Goal: Task Accomplishment & Management: Complete application form

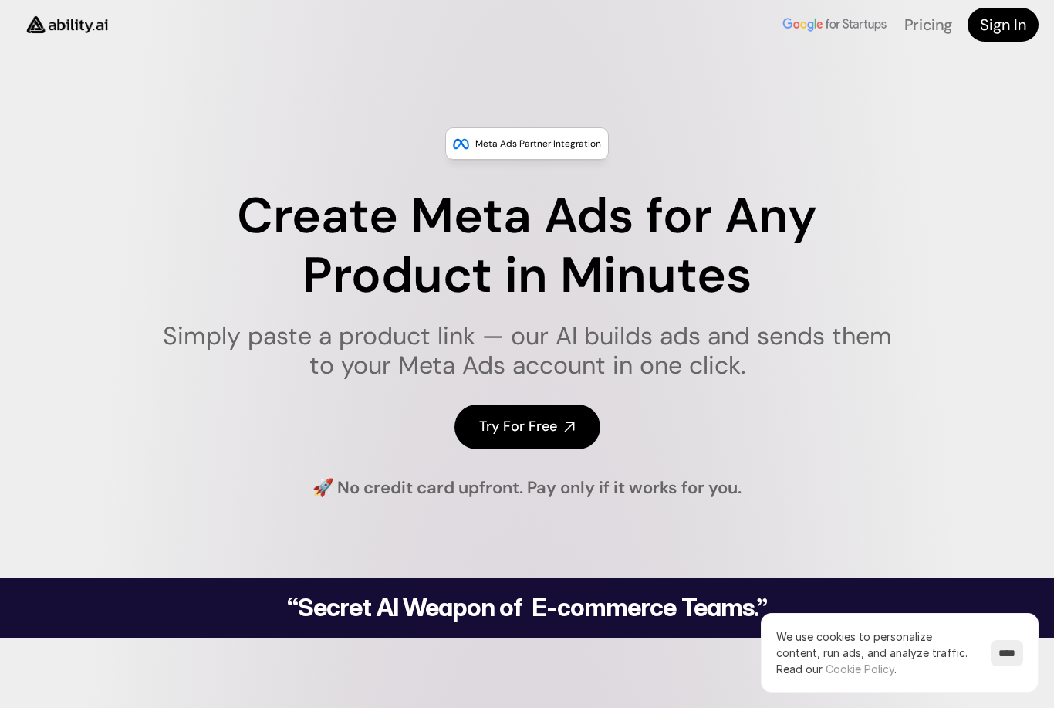
click at [561, 428] on link "Try For Free" at bounding box center [528, 426] width 146 height 44
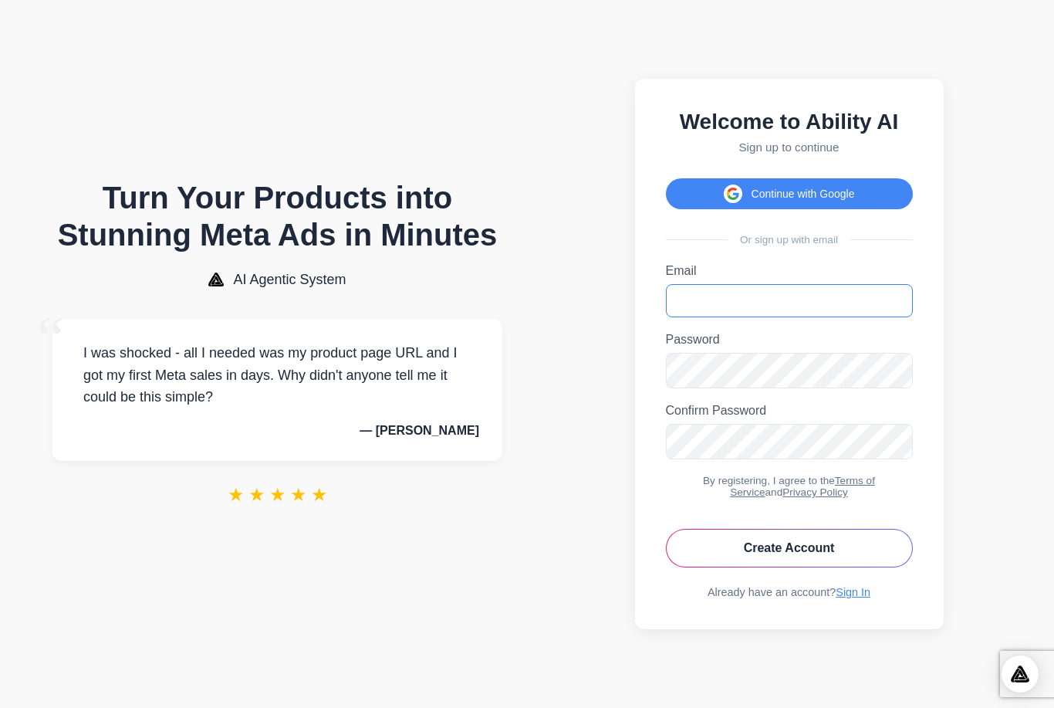
click at [865, 317] on input "Email" at bounding box center [789, 300] width 247 height 33
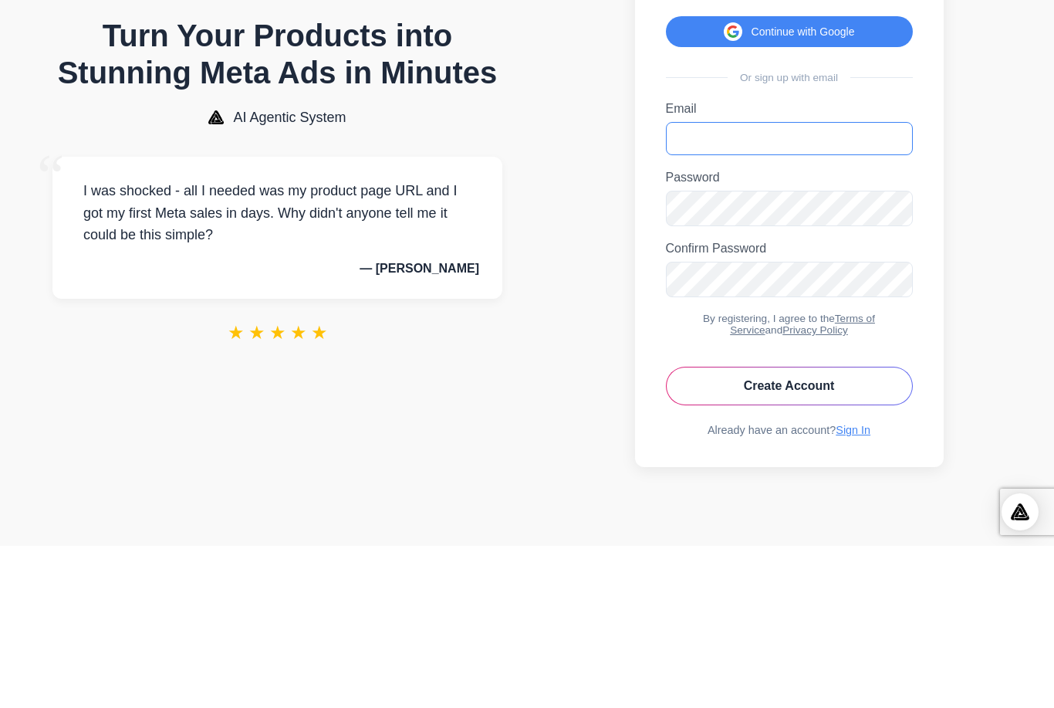
type input "**********"
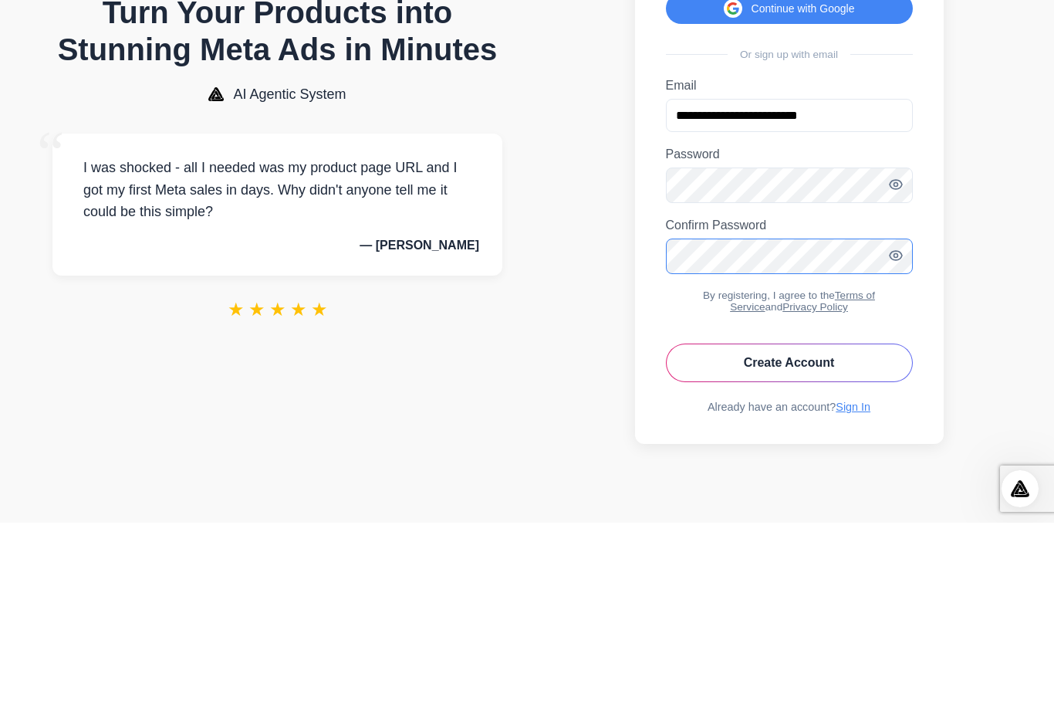
click at [789, 529] on button "Create Account" at bounding box center [789, 548] width 247 height 39
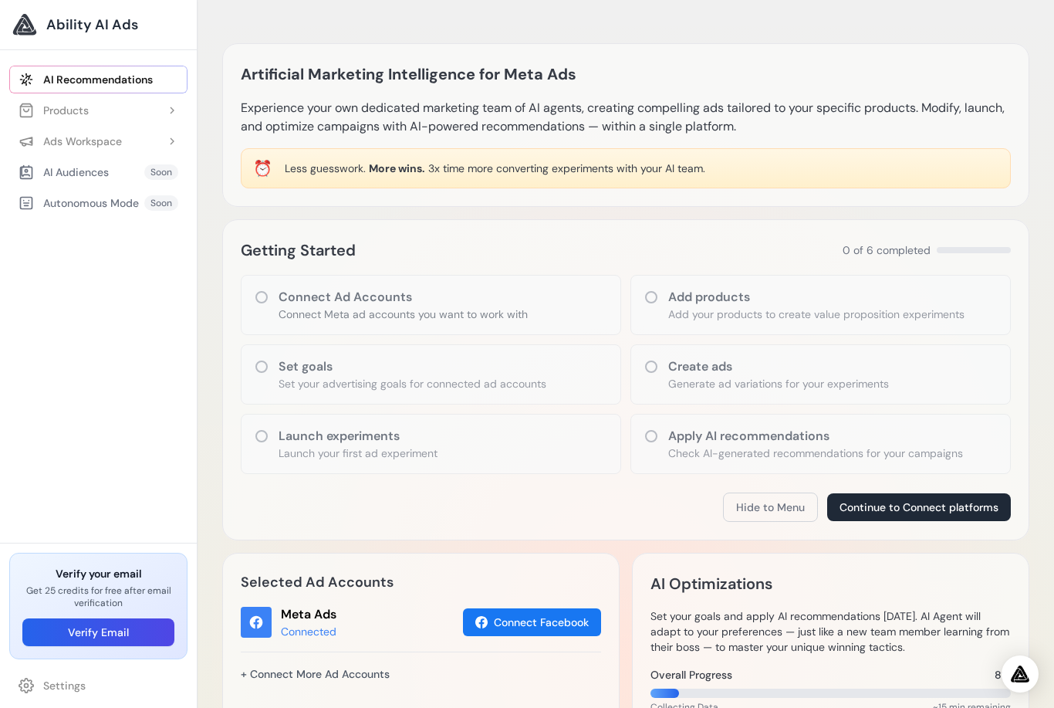
click at [261, 304] on icon at bounding box center [261, 296] width 15 height 15
click at [255, 299] on icon at bounding box center [261, 296] width 15 height 15
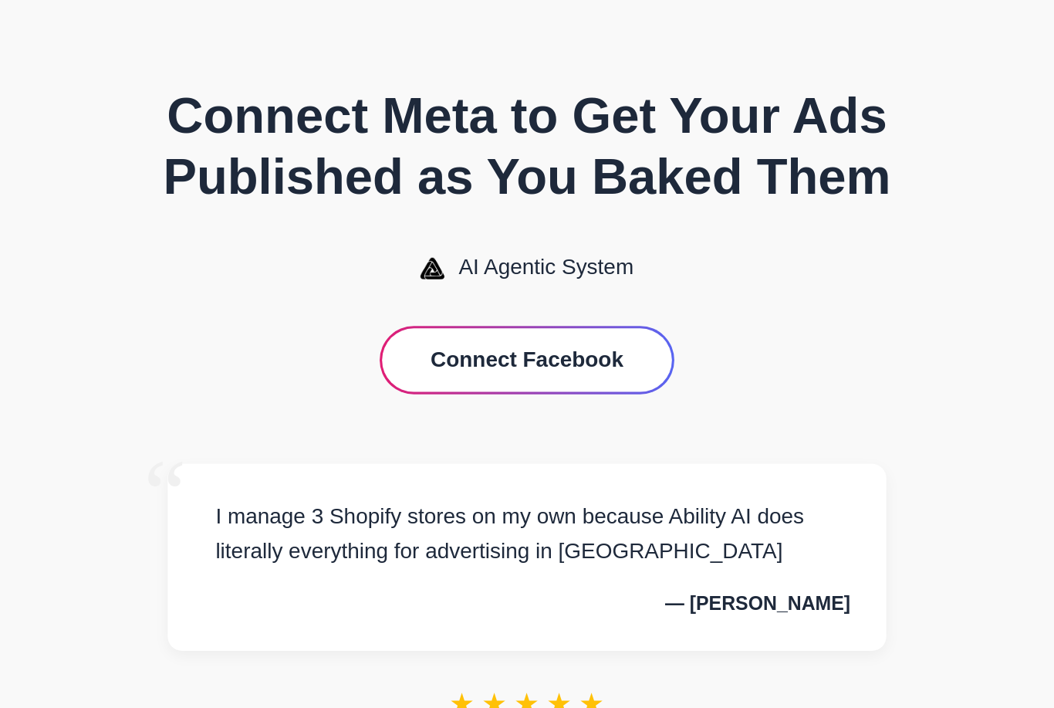
click at [0, 0] on div "Connecting to Meta..." at bounding box center [0, 0] width 0 height 0
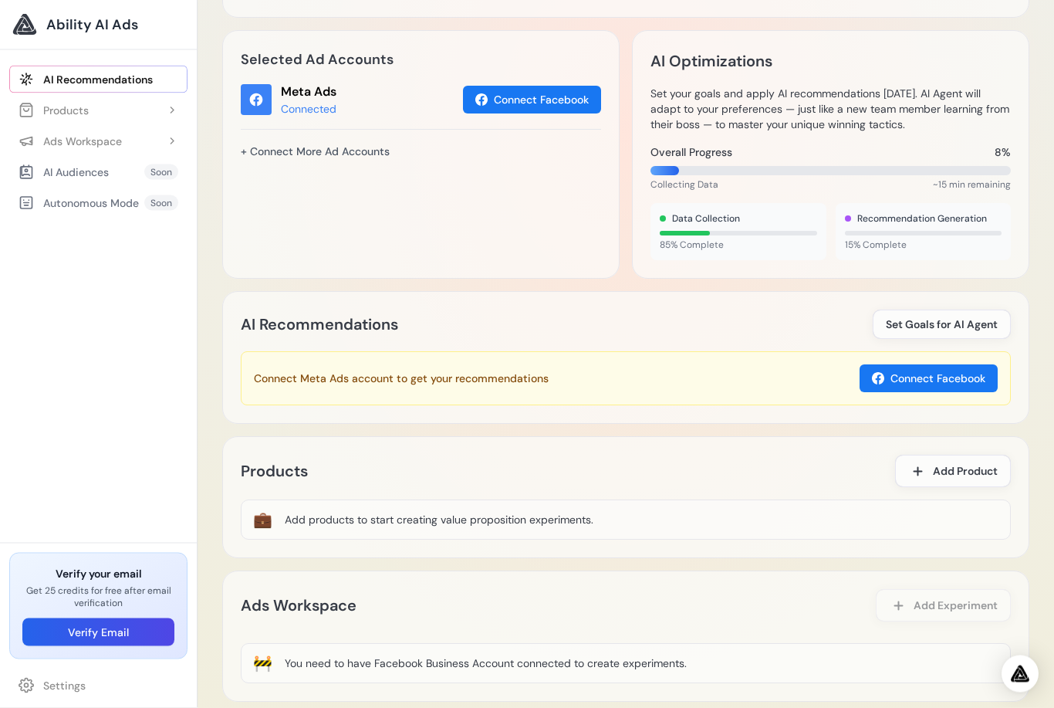
scroll to position [522, 0]
click at [981, 471] on span "Add Product" at bounding box center [965, 470] width 65 height 15
click at [969, 465] on span "Add Product" at bounding box center [965, 470] width 65 height 15
click at [951, 476] on span "Add Product" at bounding box center [965, 470] width 65 height 15
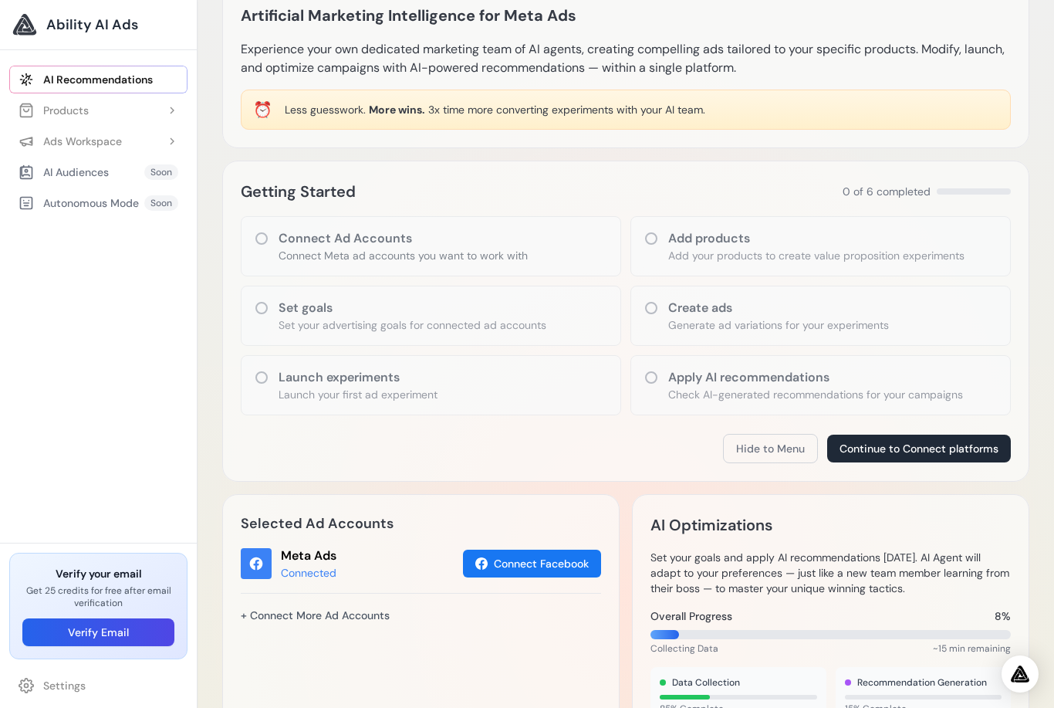
scroll to position [0, 0]
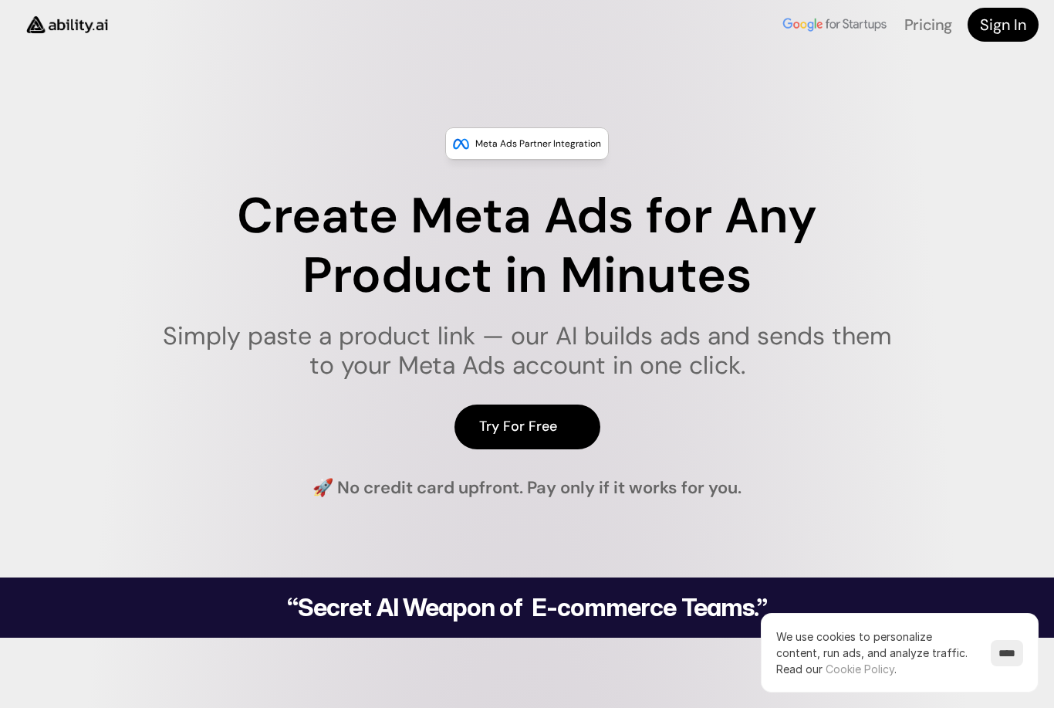
click at [492, 417] on h4 "Try For Free" at bounding box center [518, 426] width 78 height 19
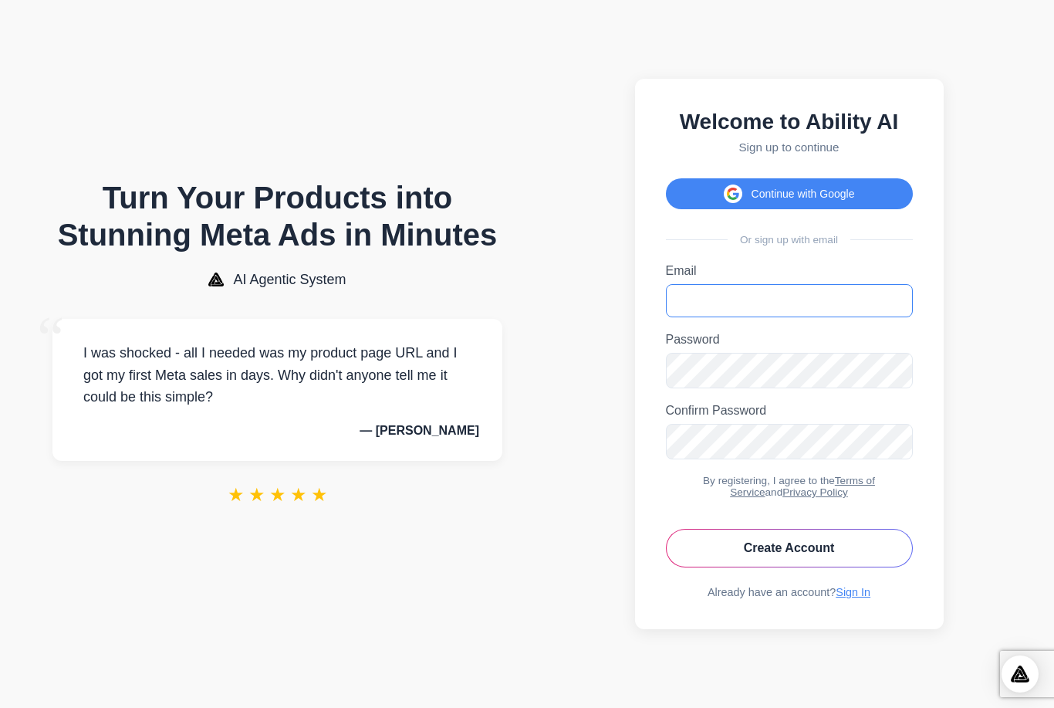
click at [822, 315] on input "Email" at bounding box center [789, 300] width 247 height 33
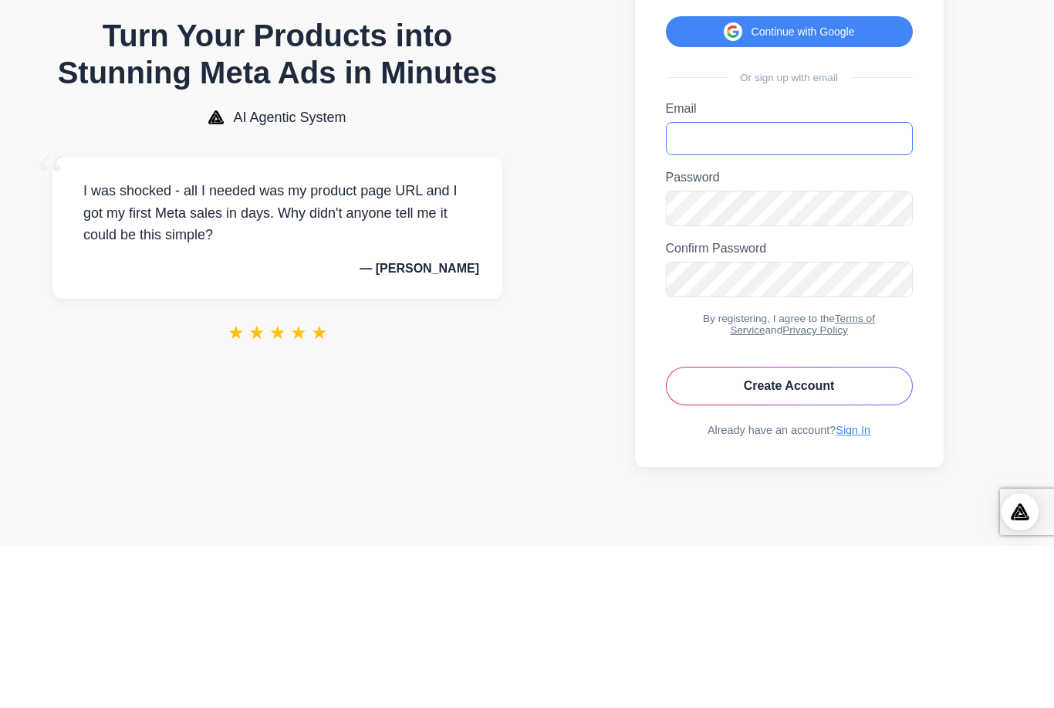
type input "**********"
click at [854, 529] on button "Create Account" at bounding box center [789, 548] width 247 height 39
